Goal: Transaction & Acquisition: Book appointment/travel/reservation

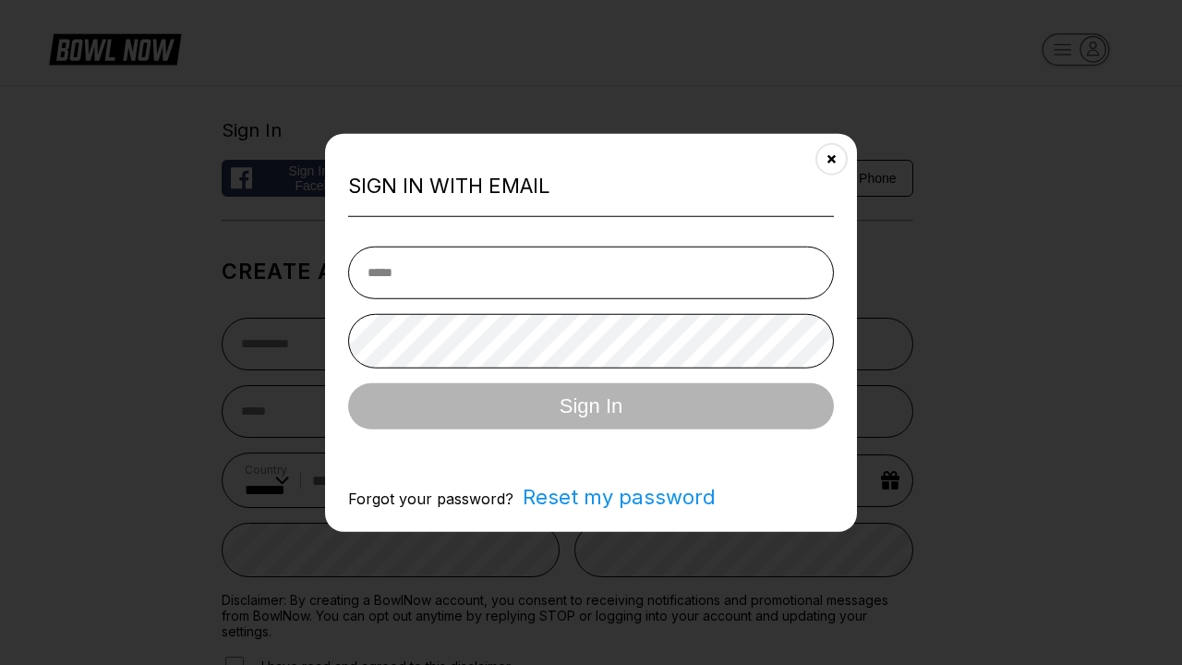
select select "**"
type input "**********"
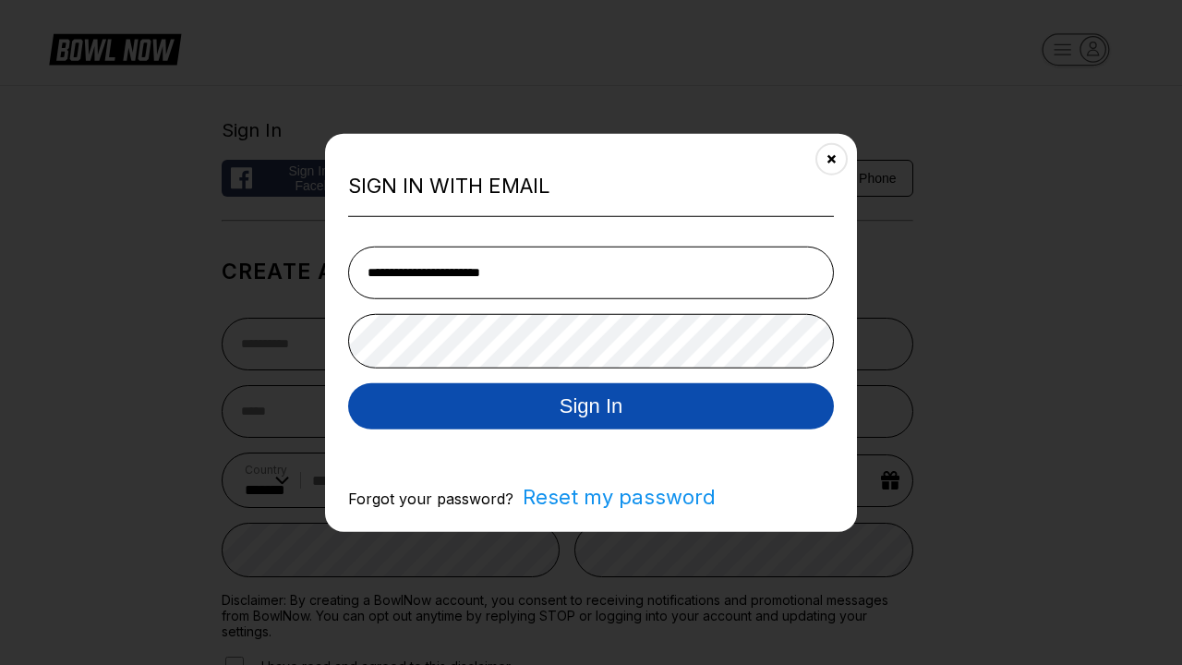
click at [591, 407] on button "Sign In" at bounding box center [591, 405] width 486 height 46
